Goal: Transaction & Acquisition: Purchase product/service

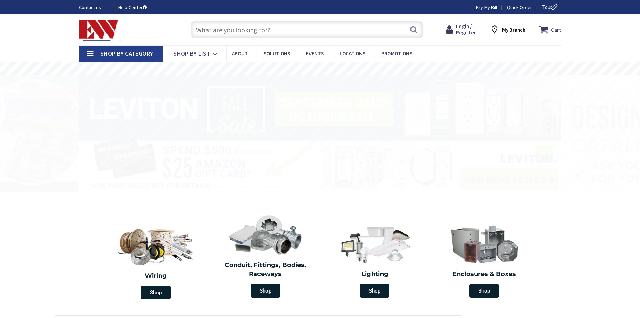
type input "King Property, [GEOGRAPHIC_DATA][PERSON_NAME], [GEOGRAPHIC_DATA]"
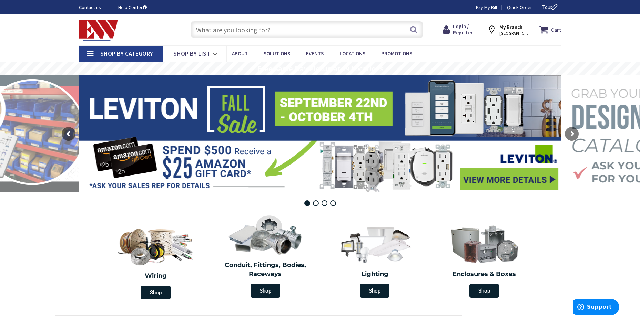
click at [235, 33] on input "text" at bounding box center [306, 29] width 232 height 17
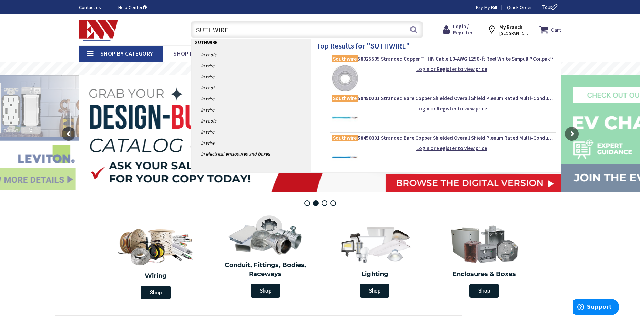
click at [200, 30] on input "SUTHWIRE" at bounding box center [306, 29] width 232 height 17
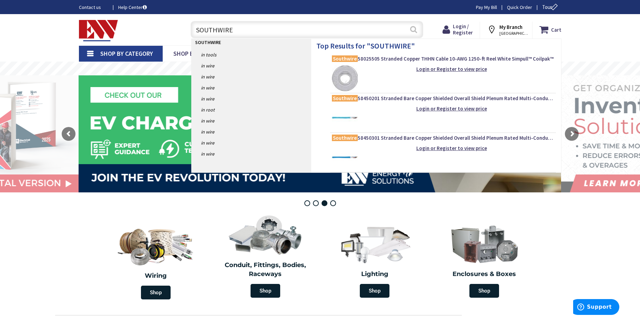
type input "SOUTHWIRE"
click at [411, 29] on button "Search" at bounding box center [413, 29] width 9 height 15
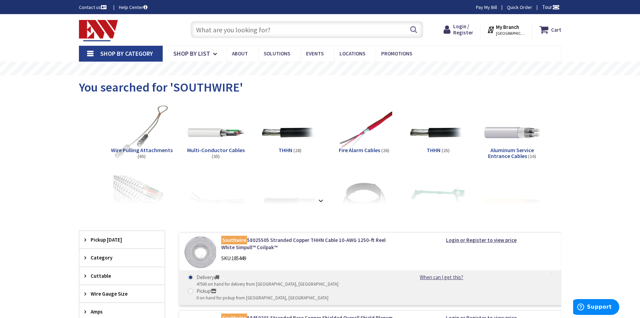
click at [293, 29] on input "text" at bounding box center [306, 29] width 232 height 17
paste input "55810206"
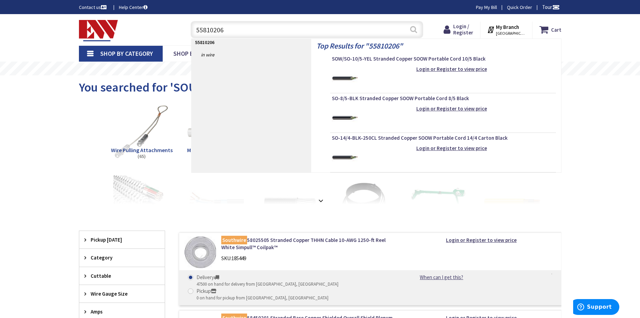
type input "55810206"
click at [414, 29] on button "Search" at bounding box center [413, 29] width 9 height 15
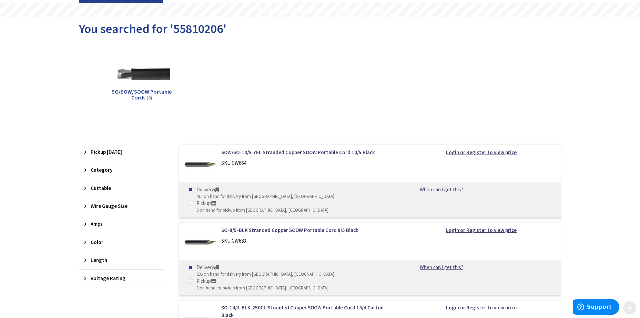
scroll to position [69, 0]
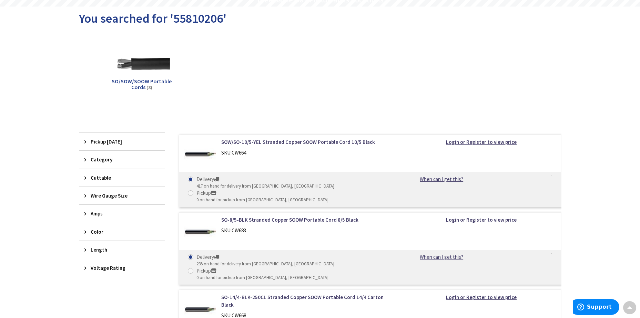
click at [84, 158] on icon at bounding box center [86, 159] width 5 height 5
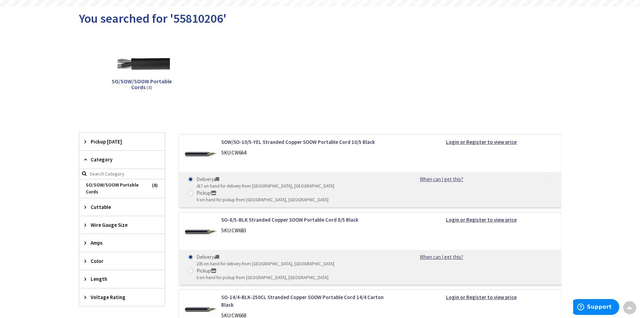
click at [84, 158] on icon at bounding box center [86, 159] width 5 height 5
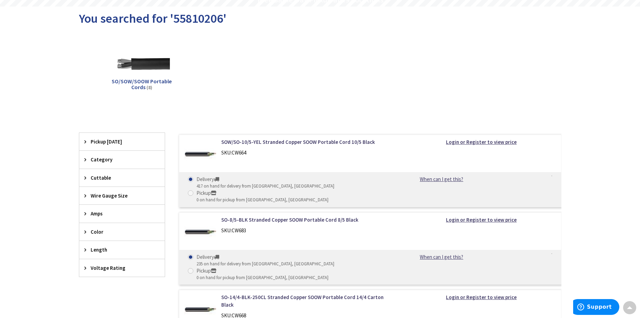
click at [84, 197] on icon at bounding box center [86, 195] width 5 height 5
click at [94, 225] on span "14 AWG" at bounding box center [121, 221] width 85 height 12
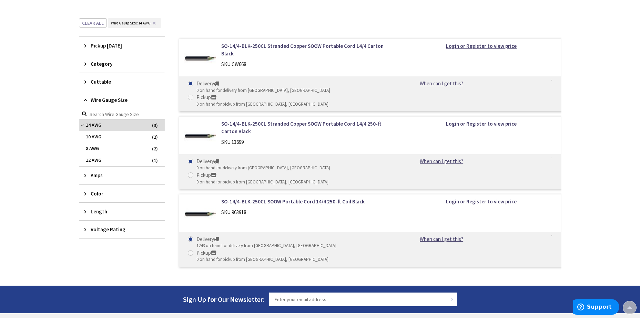
scroll to position [172, 0]
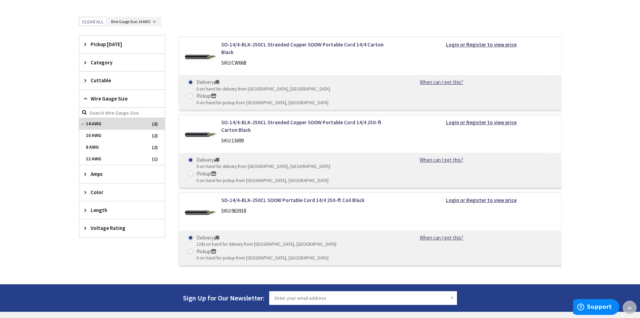
click at [85, 211] on icon at bounding box center [86, 210] width 5 height 5
click at [87, 232] on span "250" at bounding box center [121, 236] width 85 height 12
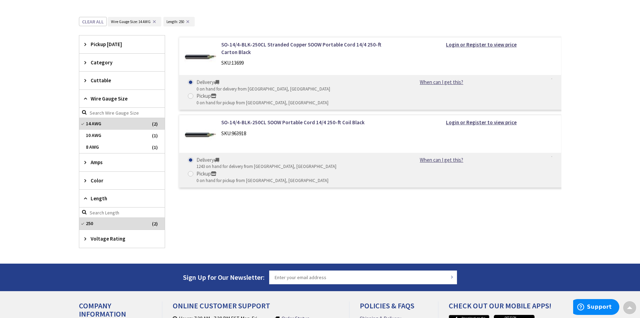
click at [85, 241] on icon at bounding box center [86, 238] width 5 height 5
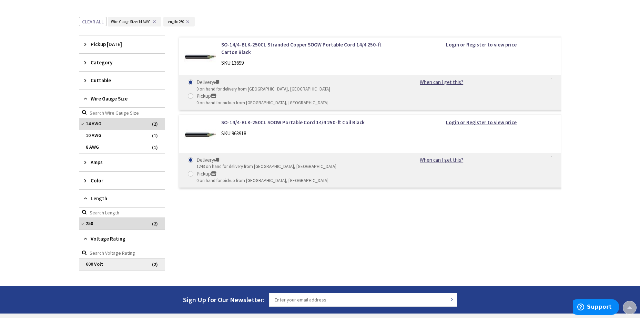
click at [88, 266] on span "600 Volt" at bounding box center [121, 265] width 85 height 12
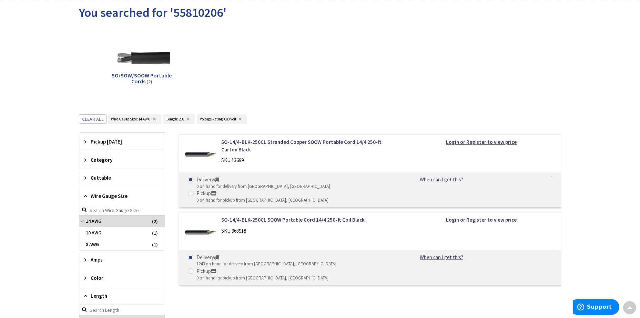
scroll to position [69, 0]
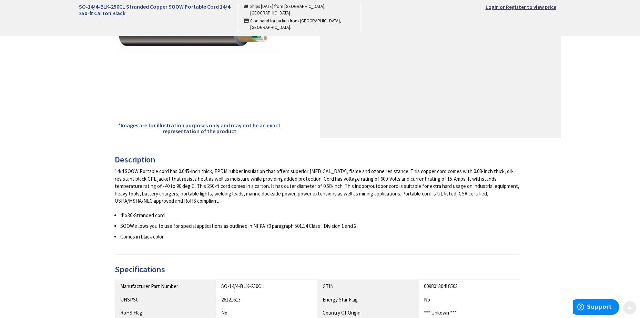
scroll to position [172, 0]
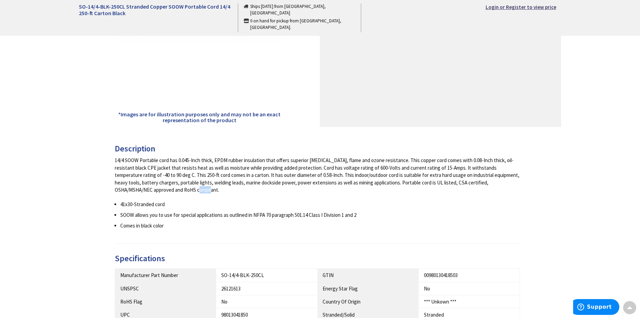
drag, startPoint x: 145, startPoint y: 188, endPoint x: 157, endPoint y: 190, distance: 12.5
click at [157, 190] on div "14/4 SOOW Portable cord has 0.045-Inch thick, EPDM rubber insulation that offer…" at bounding box center [317, 175] width 405 height 37
drag, startPoint x: 157, startPoint y: 190, endPoint x: 153, endPoint y: 189, distance: 4.9
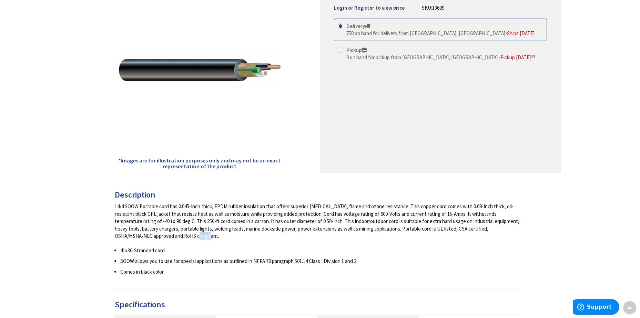
scroll to position [0, 0]
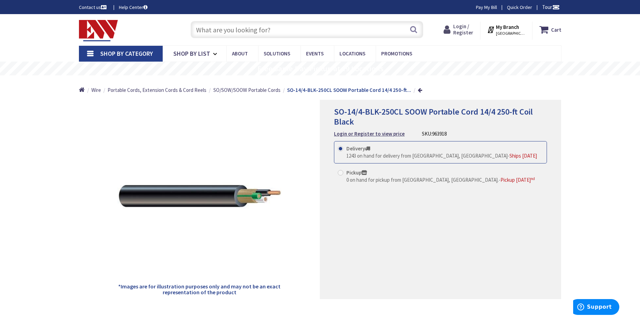
click at [469, 26] on span "Login / Register" at bounding box center [463, 29] width 20 height 13
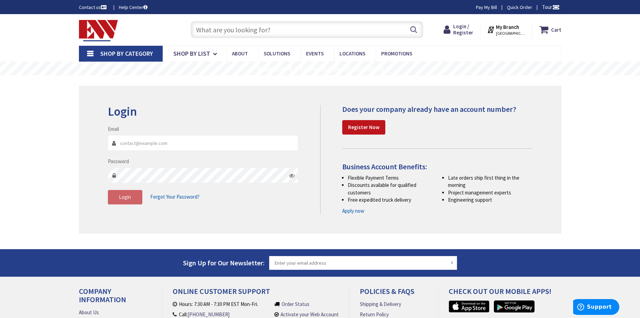
click at [178, 143] on input "Email" at bounding box center [203, 142] width 190 height 15
type input "[PERSON_NAME][EMAIL_ADDRESS][PERSON_NAME][PERSON_NAME][DOMAIN_NAME]"
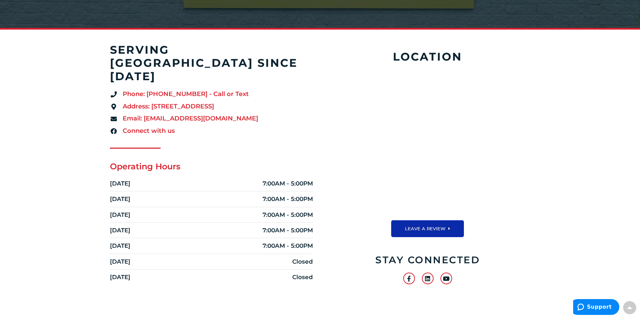
scroll to position [138, 0]
